Goal: Information Seeking & Learning: Compare options

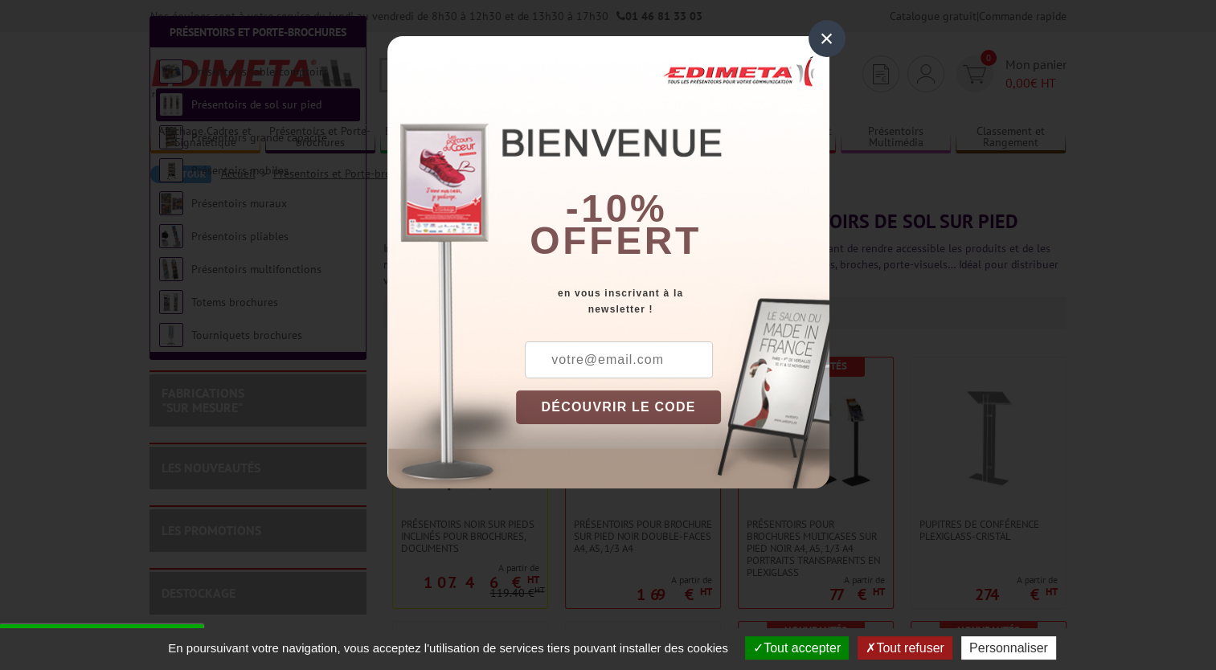
scroll to position [342, 0]
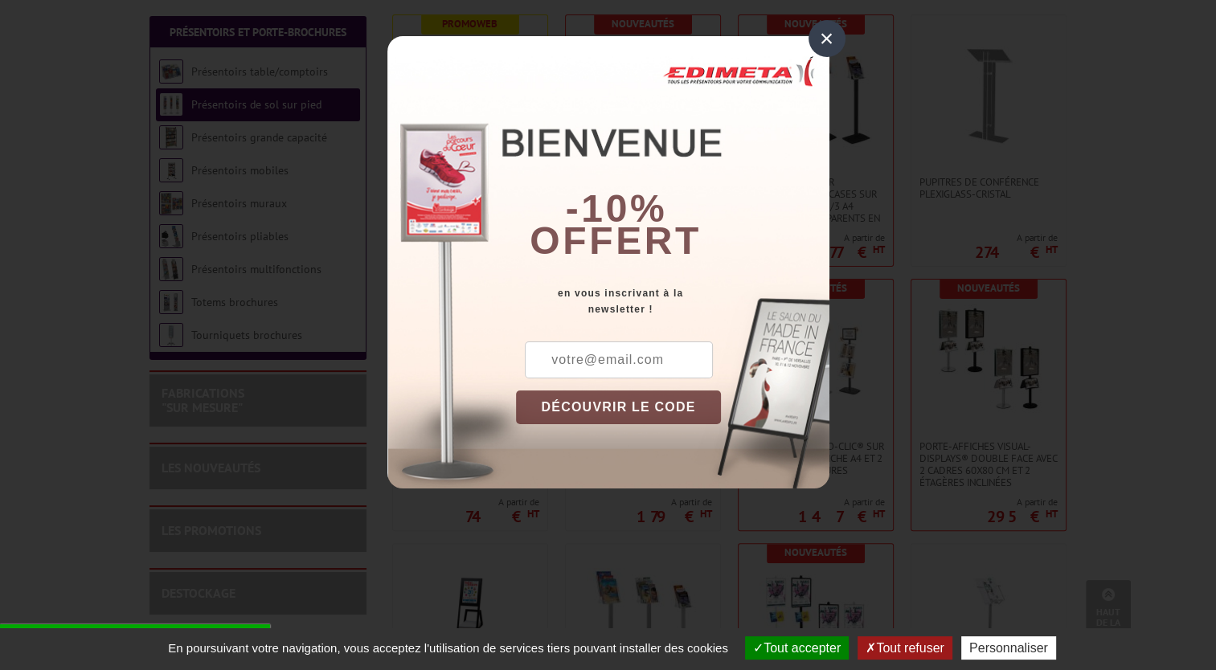
click at [818, 40] on div "×" at bounding box center [827, 38] width 37 height 37
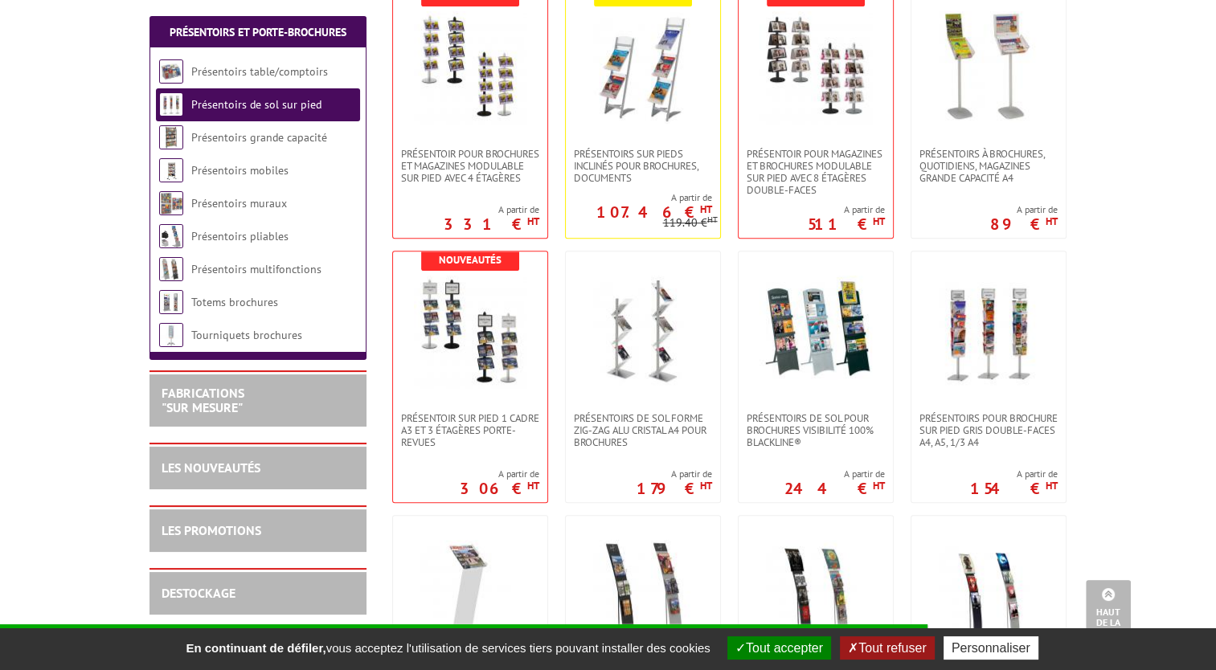
scroll to position [1179, 0]
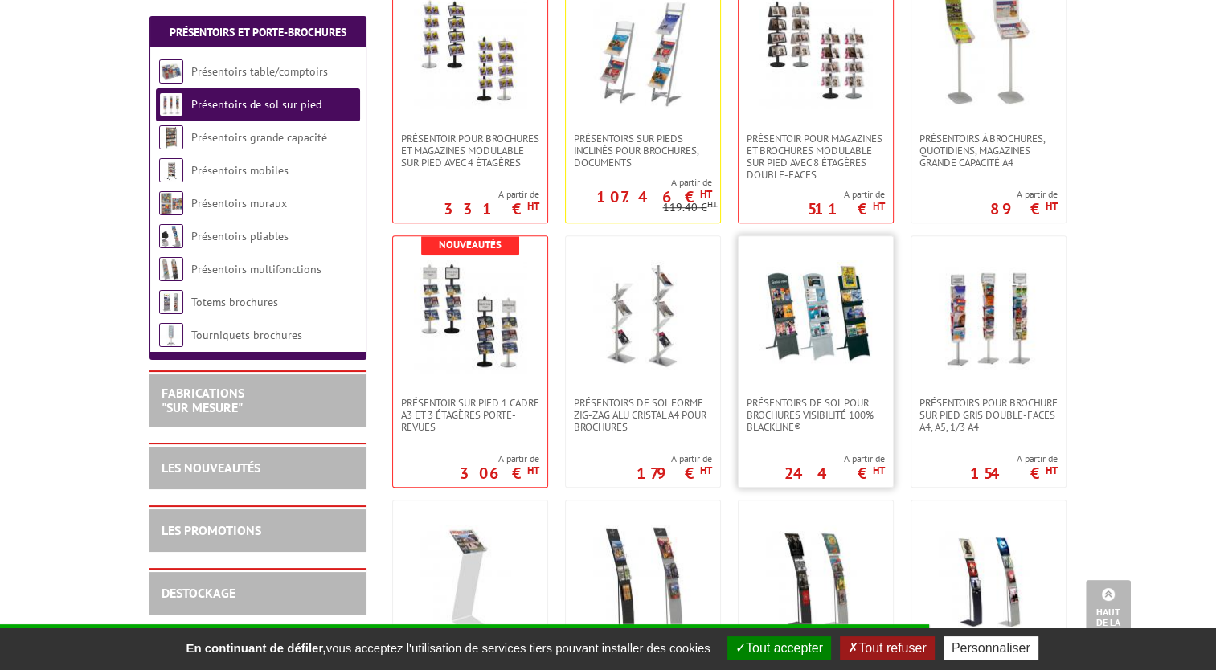
click at [808, 343] on img at bounding box center [816, 316] width 113 height 113
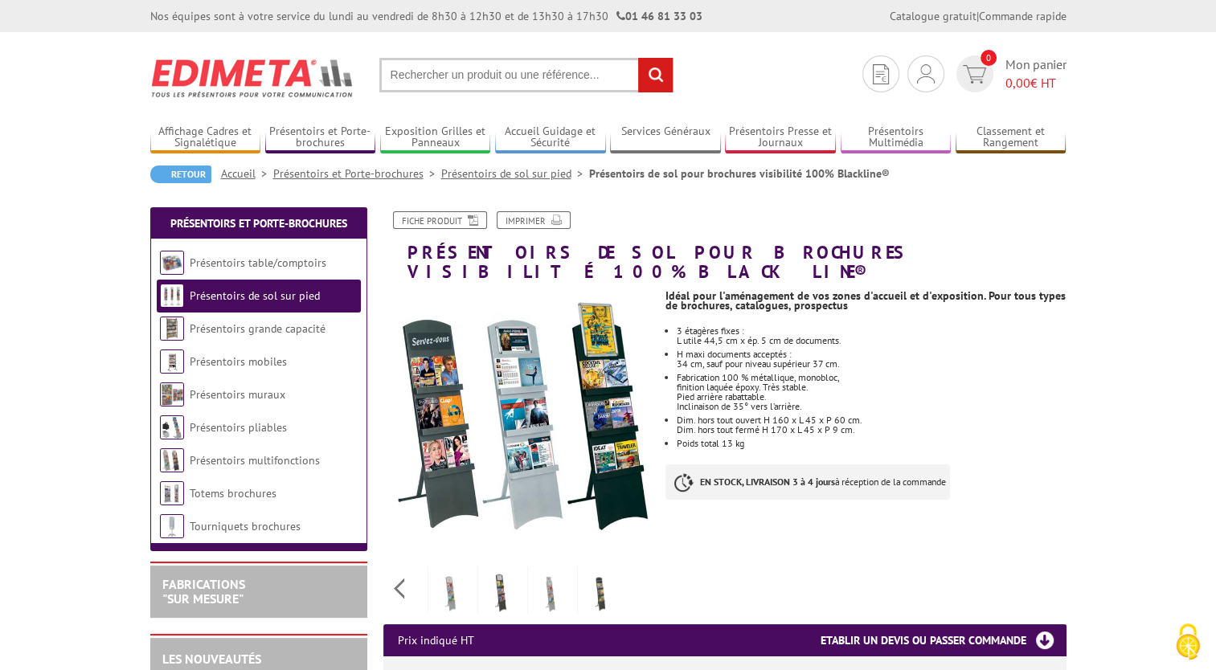
click at [633, 569] on div "Previous Next" at bounding box center [518, 588] width 271 height 56
click at [241, 428] on link "Présentoirs pliables" at bounding box center [238, 427] width 97 height 14
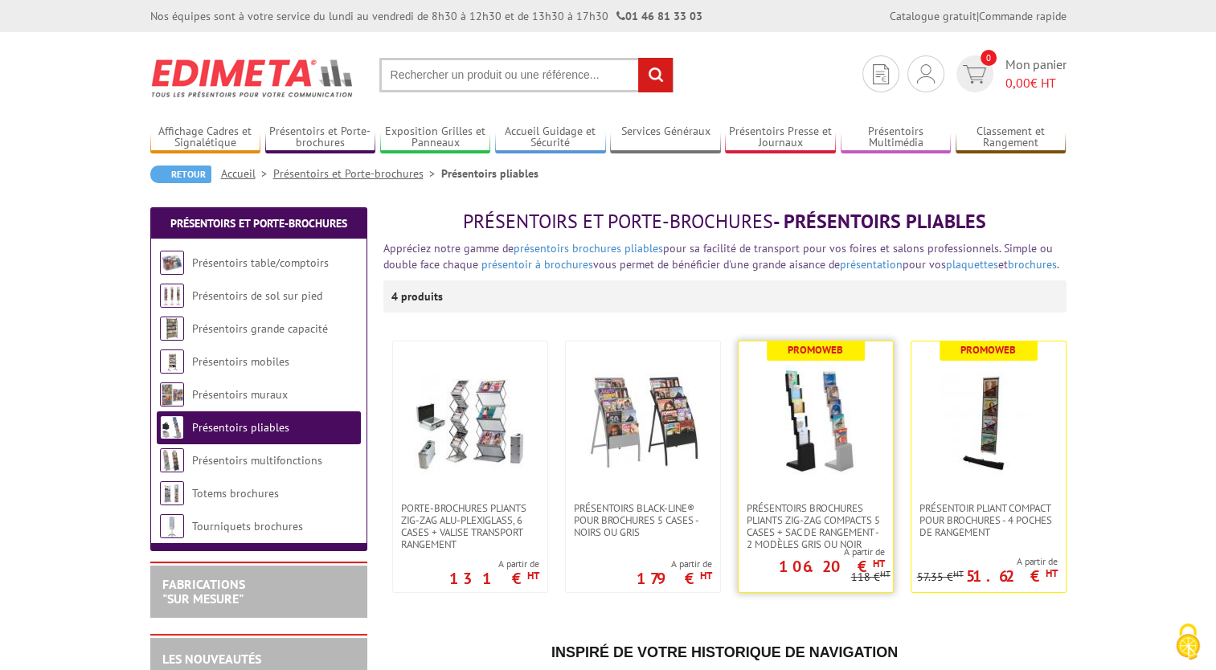
click at [814, 428] on img at bounding box center [816, 422] width 113 height 113
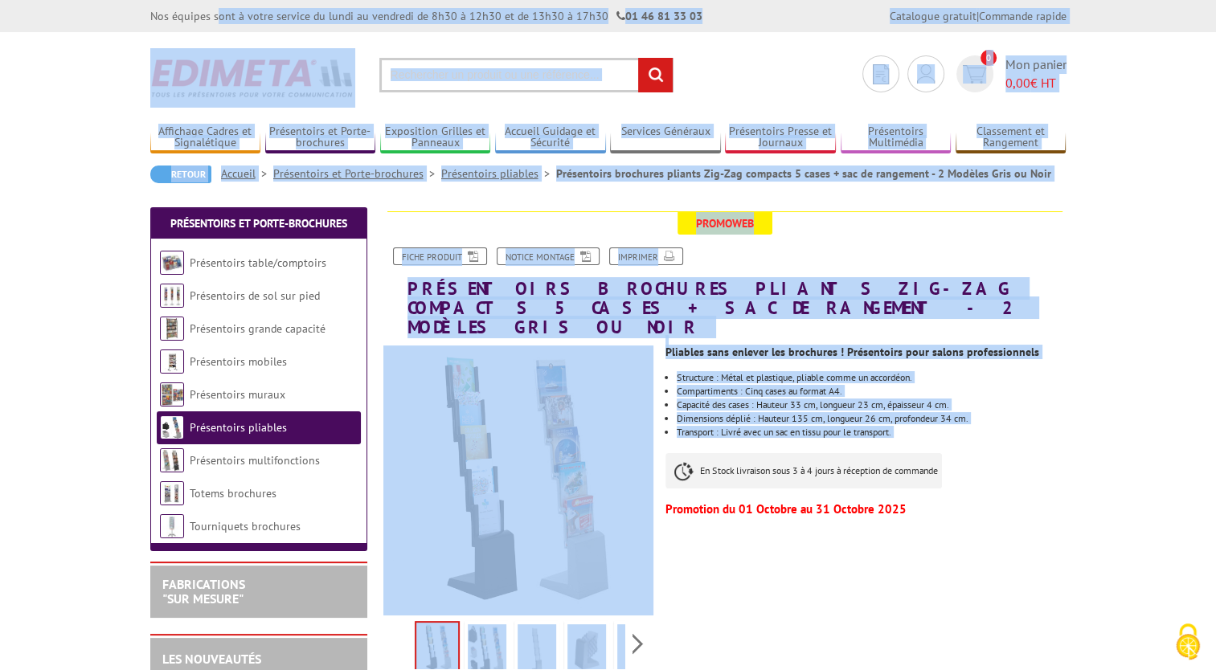
drag, startPoint x: 0, startPoint y: 0, endPoint x: 145, endPoint y: 15, distance: 145.5
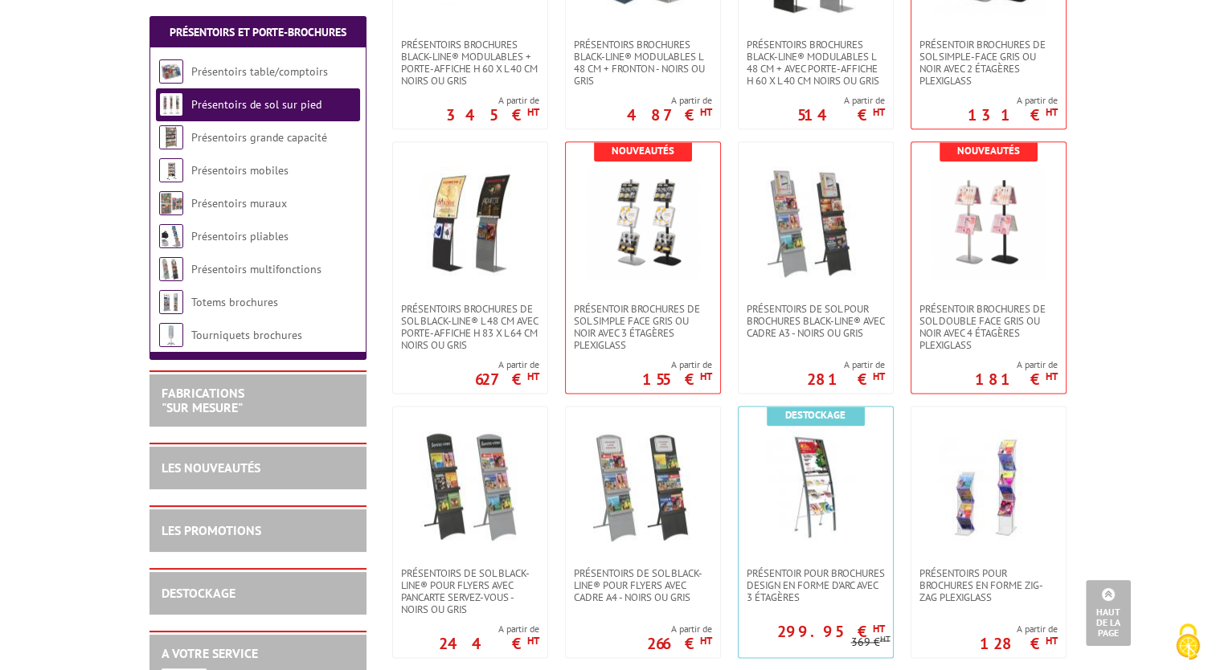
scroll to position [2067, 0]
click at [637, 505] on img at bounding box center [643, 486] width 113 height 113
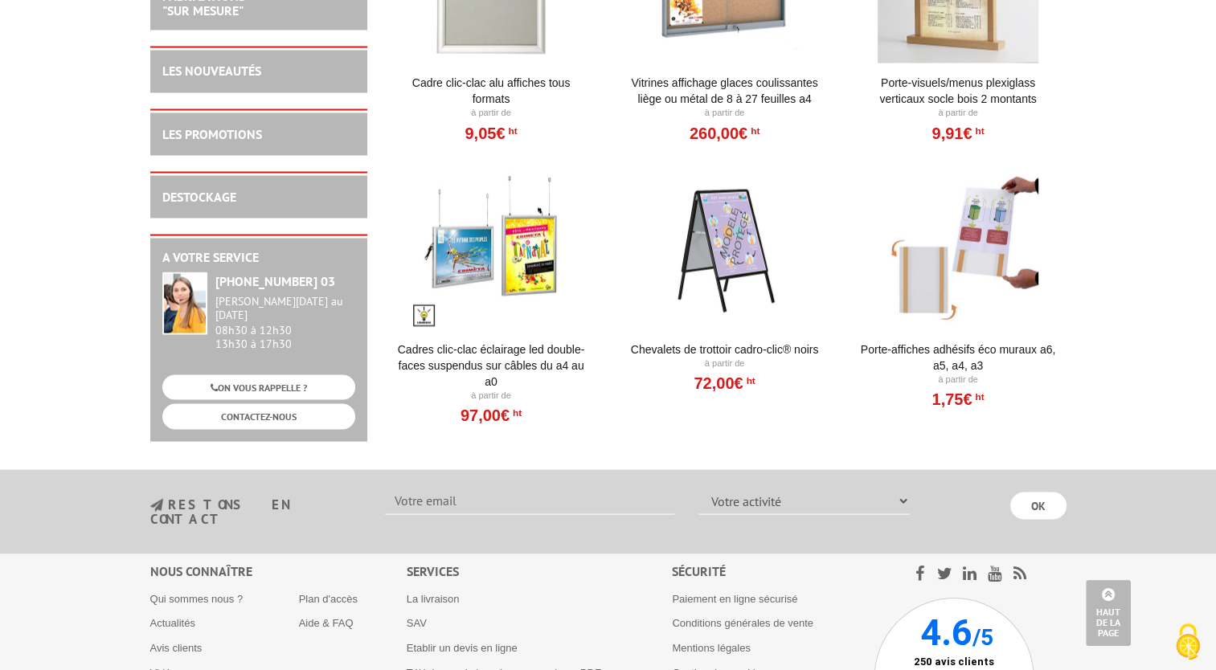
scroll to position [3072, 0]
